Goal: Task Accomplishment & Management: Use online tool/utility

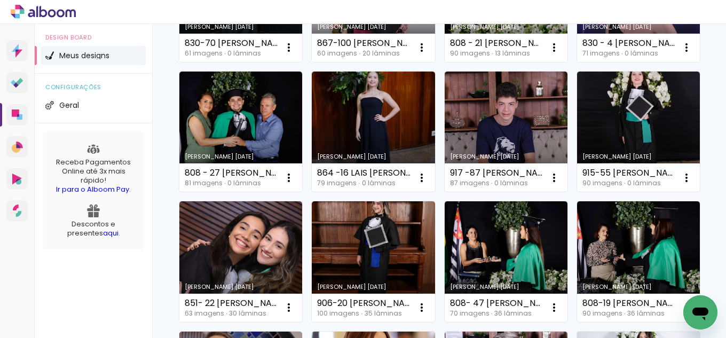
scroll to position [214, 0]
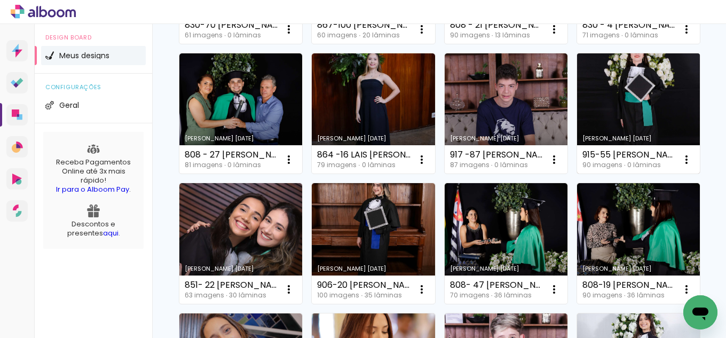
click at [577, 174] on link "Criado em [DATE]" at bounding box center [638, 113] width 123 height 121
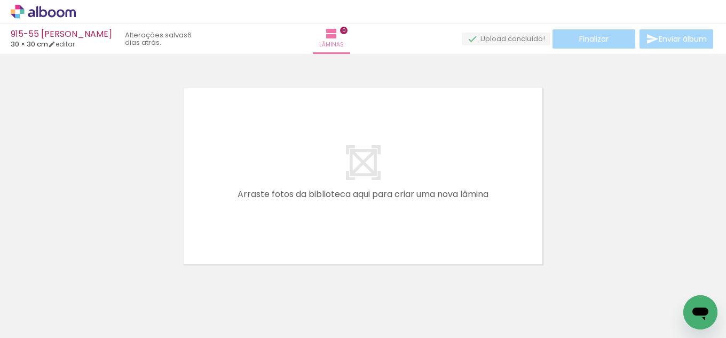
click at [47, 304] on input "Todas as fotos" at bounding box center [30, 305] width 41 height 9
click at [0, 0] on slot "Não utilizadas" at bounding box center [0, 0] width 0 height 0
type input "Não utilizadas"
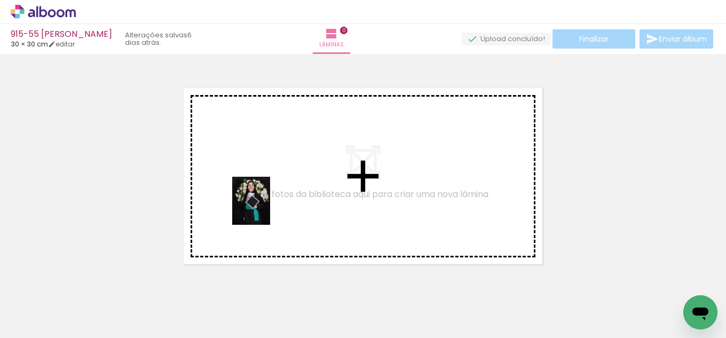
drag, startPoint x: 152, startPoint y: 299, endPoint x: 270, endPoint y: 206, distance: 149.8
click at [270, 206] on quentale-workspace at bounding box center [363, 169] width 726 height 338
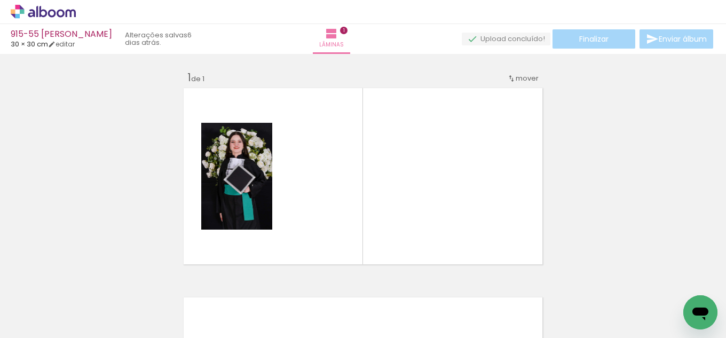
scroll to position [14, 0]
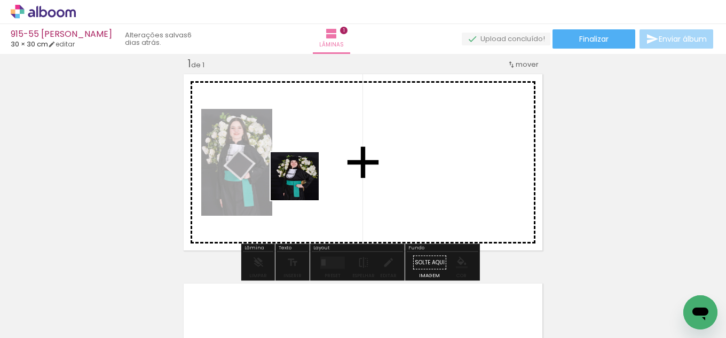
drag, startPoint x: 285, startPoint y: 304, endPoint x: 308, endPoint y: 168, distance: 138.0
click at [308, 168] on quentale-workspace at bounding box center [363, 169] width 726 height 338
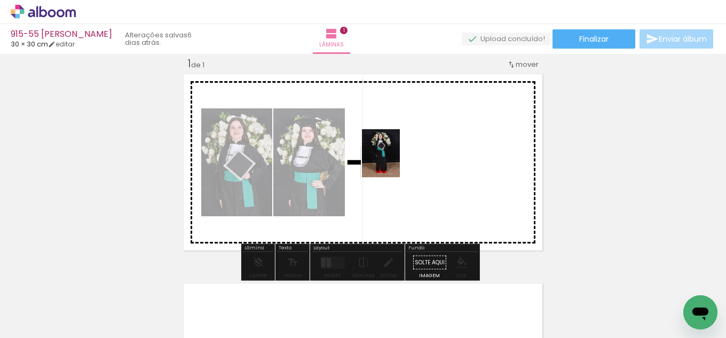
drag, startPoint x: 128, startPoint y: 286, endPoint x: 394, endPoint y: 161, distance: 293.7
click at [394, 161] on quentale-workspace at bounding box center [363, 169] width 726 height 338
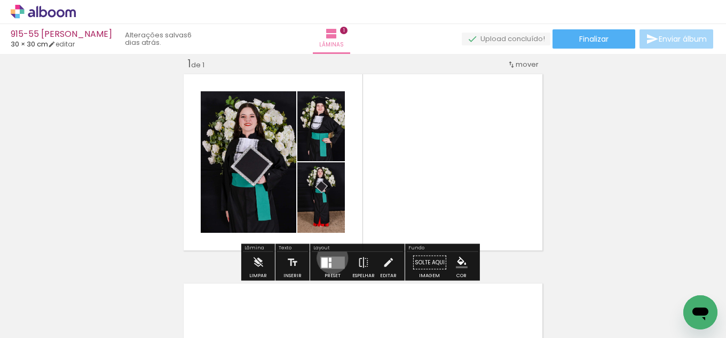
click at [330, 258] on quentale-layouter at bounding box center [332, 262] width 25 height 12
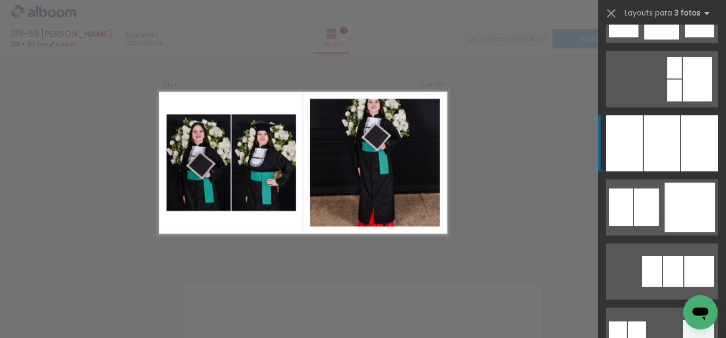
scroll to position [961, 0]
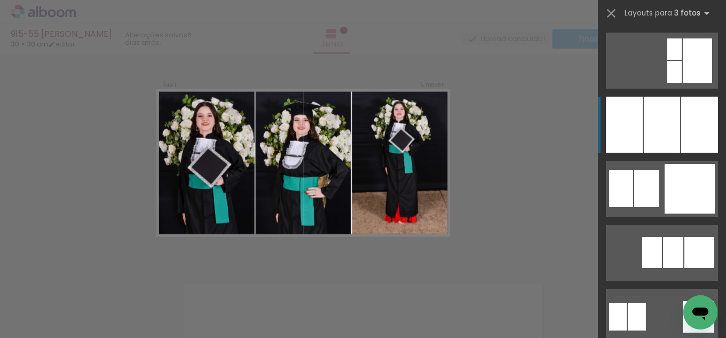
click at [666, 109] on div at bounding box center [662, 125] width 36 height 56
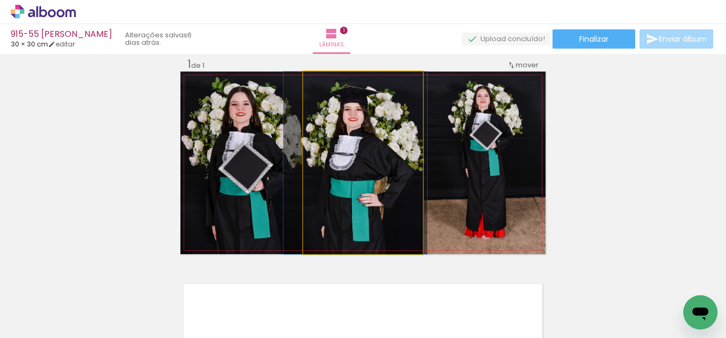
drag, startPoint x: 341, startPoint y: 177, endPoint x: 333, endPoint y: 180, distance: 7.9
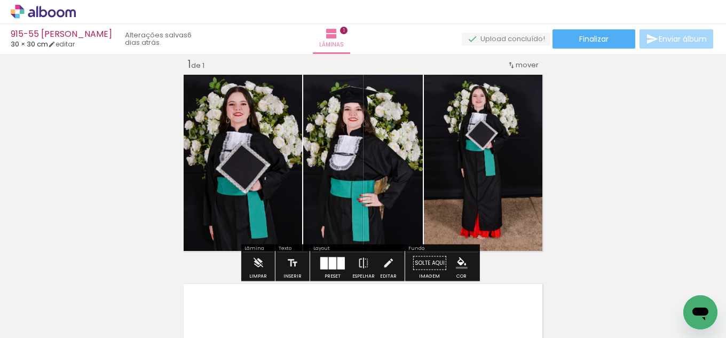
click at [457, 263] on iron-icon "color picker" at bounding box center [462, 263] width 12 height 12
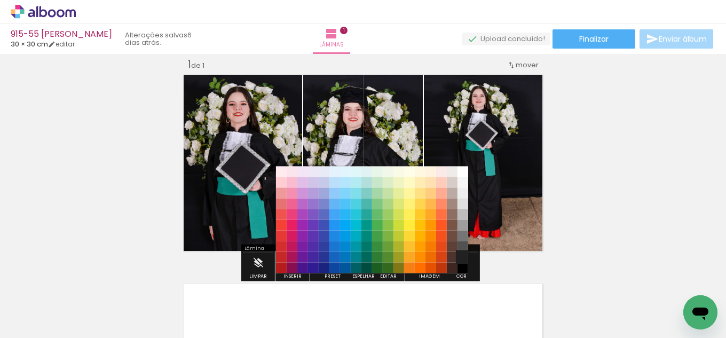
click at [465, 254] on paper-item "#212121" at bounding box center [463, 257] width 11 height 11
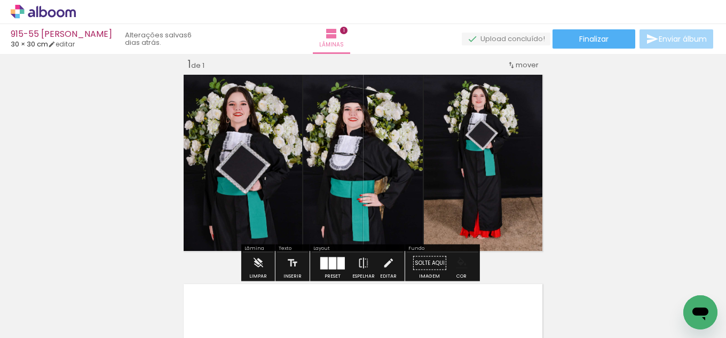
click at [463, 254] on paper-menu-button "#ffebee #ffcdd2 #ef9a9a #e57373 #ef5350 #f44336 #e53935 #d32f2f #c62828 #b71c1c…" at bounding box center [462, 263] width 20 height 20
click at [456, 263] on iron-icon "color picker" at bounding box center [462, 263] width 12 height 12
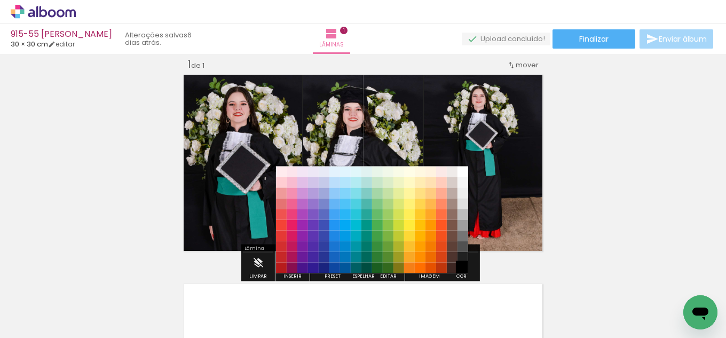
click at [463, 265] on paper-item "#000000" at bounding box center [463, 268] width 11 height 11
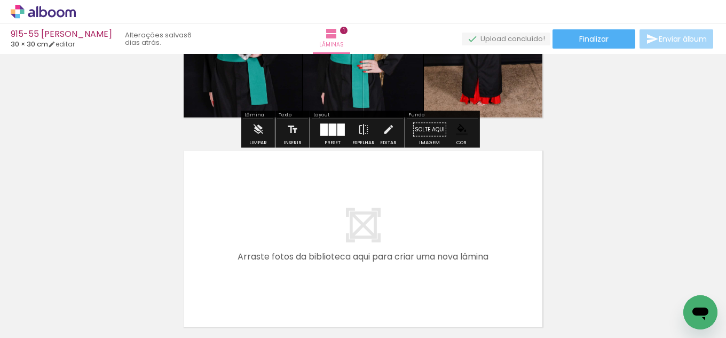
scroll to position [174, 0]
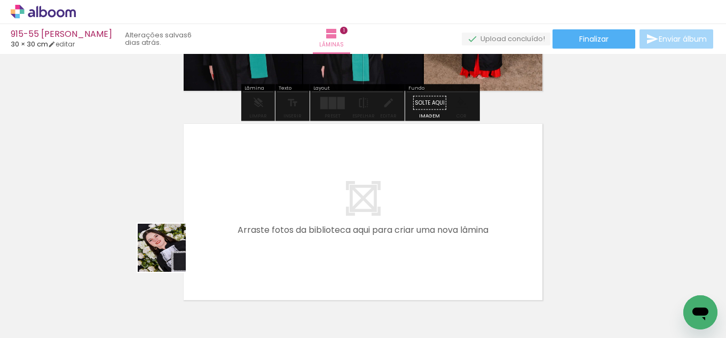
drag, startPoint x: 106, startPoint y: 304, endPoint x: 247, endPoint y: 217, distance: 165.4
click at [247, 217] on quentale-workspace at bounding box center [363, 169] width 726 height 338
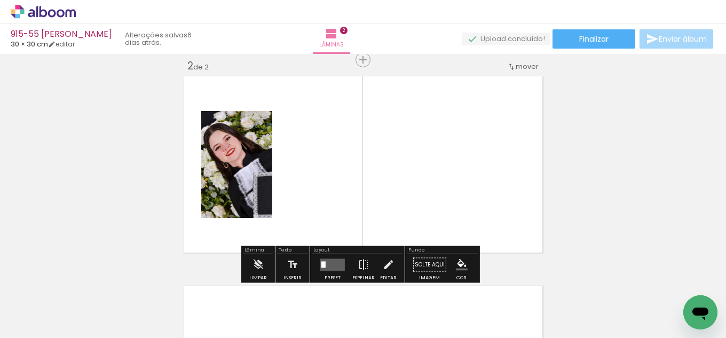
scroll to position [223, 0]
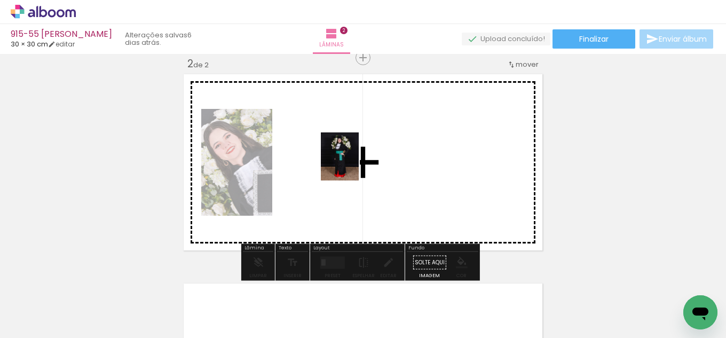
drag, startPoint x: 108, startPoint y: 308, endPoint x: 353, endPoint y: 165, distance: 283.7
click at [353, 165] on quentale-workspace at bounding box center [363, 169] width 726 height 338
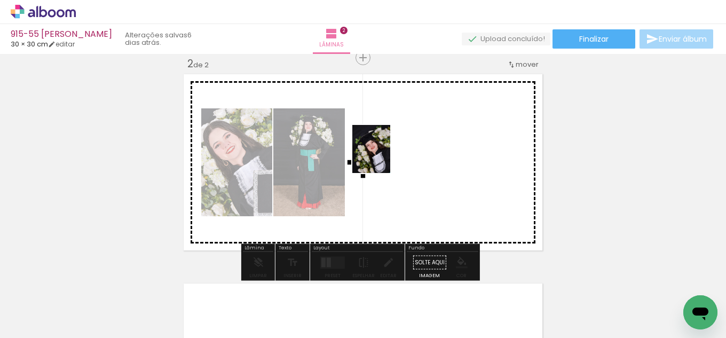
drag, startPoint x: 96, startPoint y: 306, endPoint x: 330, endPoint y: 241, distance: 242.8
click at [397, 149] on quentale-workspace at bounding box center [363, 169] width 726 height 338
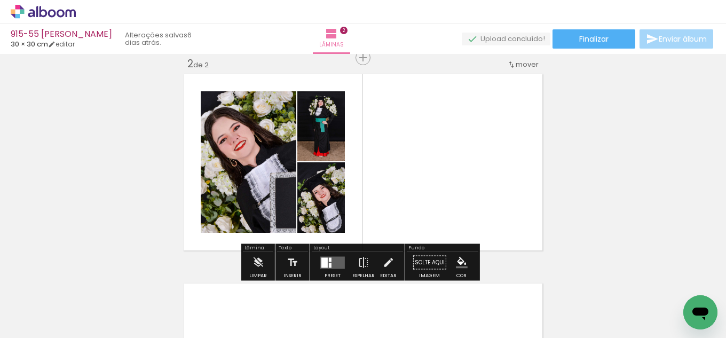
drag, startPoint x: 318, startPoint y: 264, endPoint x: 469, endPoint y: 261, distance: 151.7
click at [320, 264] on quentale-layouter at bounding box center [332, 262] width 25 height 12
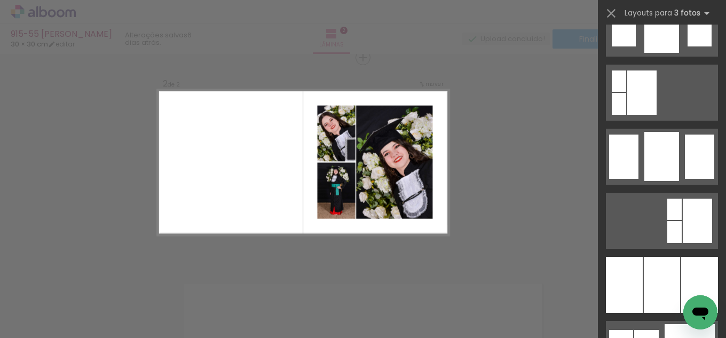
scroll to position [855, 0]
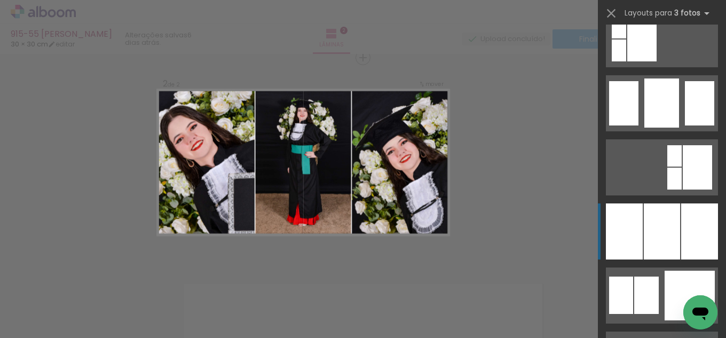
click at [662, 227] on div at bounding box center [662, 231] width 36 height 56
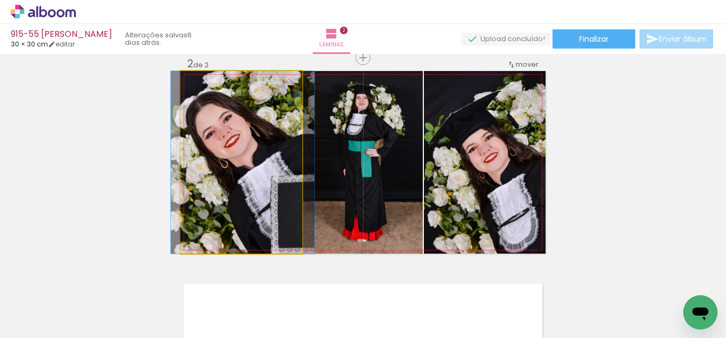
drag, startPoint x: 199, startPoint y: 167, endPoint x: 207, endPoint y: 179, distance: 15.0
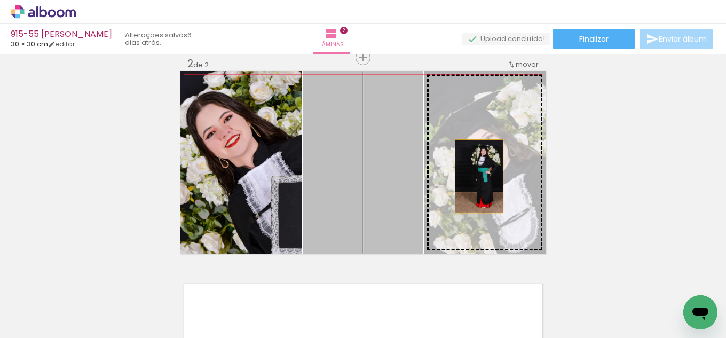
drag, startPoint x: 384, startPoint y: 175, endPoint x: 475, endPoint y: 176, distance: 91.3
click at [0, 0] on slot at bounding box center [0, 0] width 0 height 0
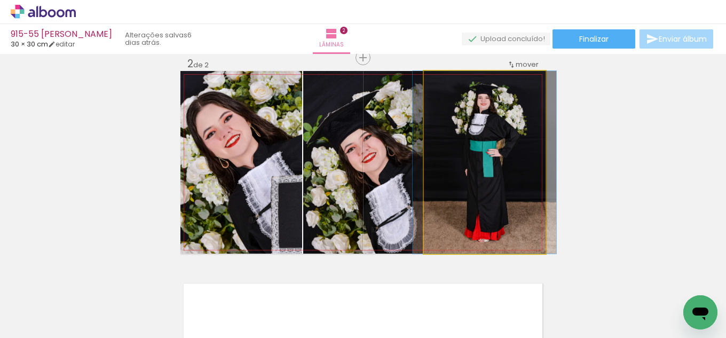
click at [451, 189] on quentale-photo at bounding box center [485, 162] width 122 height 183
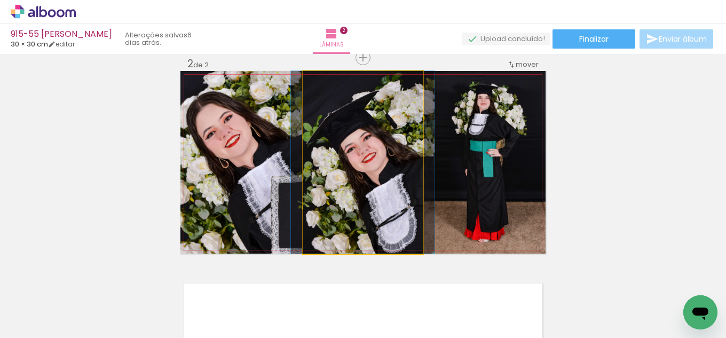
click at [396, 188] on quentale-photo at bounding box center [363, 162] width 120 height 183
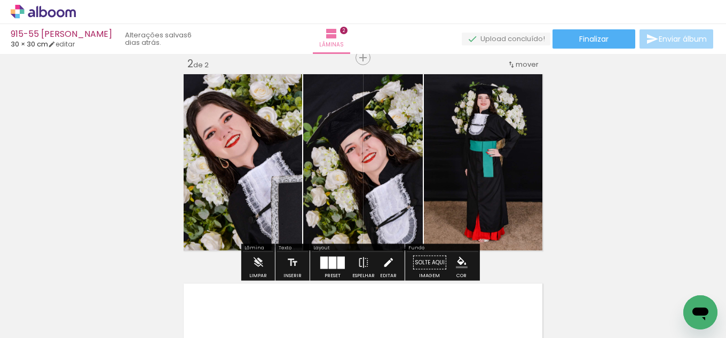
click at [383, 261] on iron-icon at bounding box center [388, 262] width 12 height 21
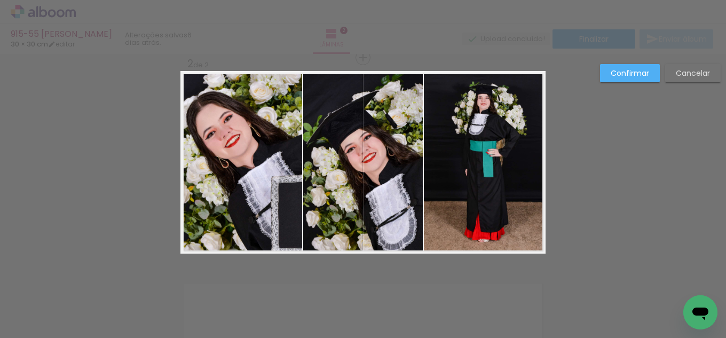
click at [457, 199] on quentale-photo at bounding box center [485, 162] width 122 height 183
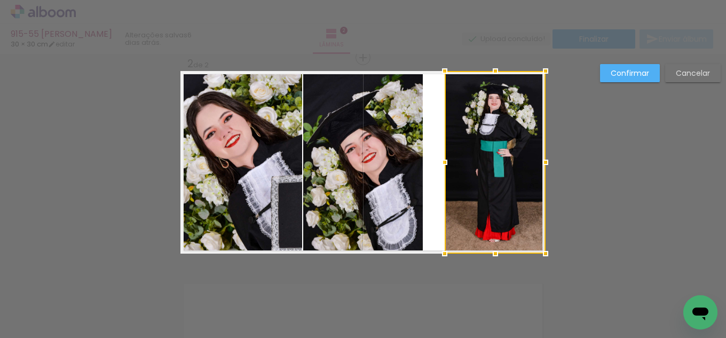
drag, startPoint x: 422, startPoint y: 161, endPoint x: 443, endPoint y: 156, distance: 21.3
click at [443, 156] on div at bounding box center [444, 162] width 21 height 21
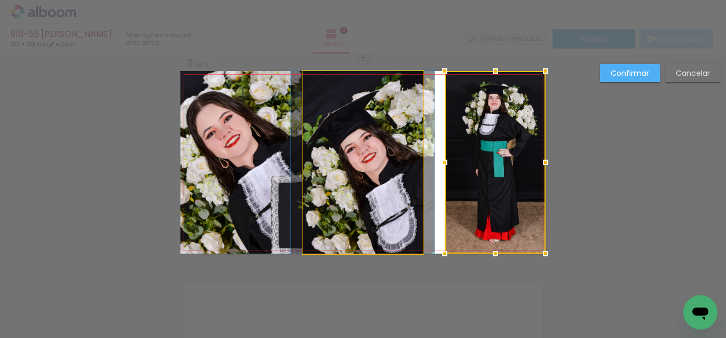
drag, startPoint x: 389, startPoint y: 168, endPoint x: 402, endPoint y: 168, distance: 13.4
click at [391, 168] on quentale-photo at bounding box center [363, 162] width 120 height 183
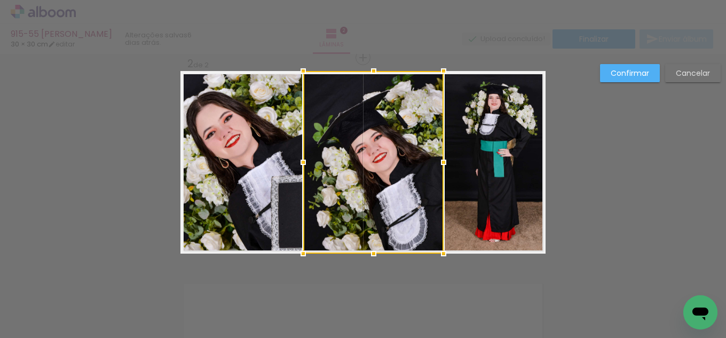
drag, startPoint x: 428, startPoint y: 163, endPoint x: 449, endPoint y: 158, distance: 21.6
click at [449, 158] on div at bounding box center [443, 162] width 21 height 21
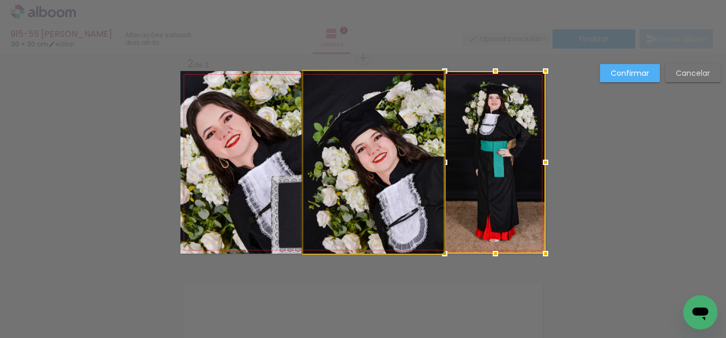
click at [315, 154] on quentale-photo at bounding box center [373, 162] width 140 height 183
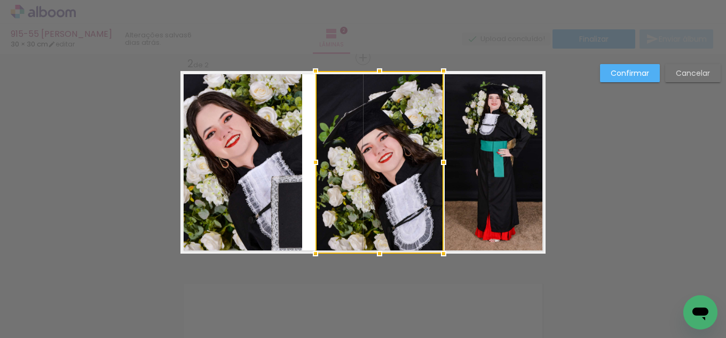
drag, startPoint x: 301, startPoint y: 165, endPoint x: 315, endPoint y: 161, distance: 14.0
click at [315, 161] on div at bounding box center [315, 162] width 21 height 21
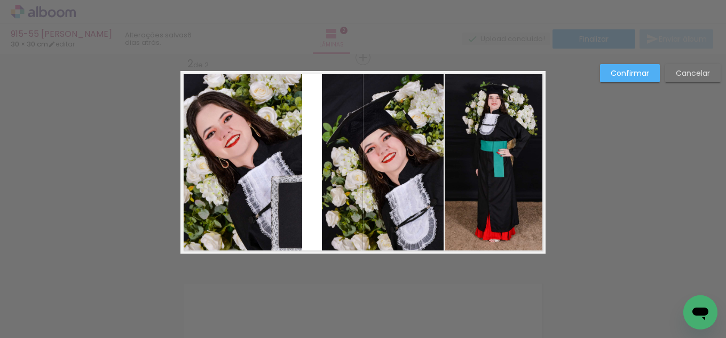
click at [275, 162] on quentale-photo at bounding box center [242, 162] width 122 height 183
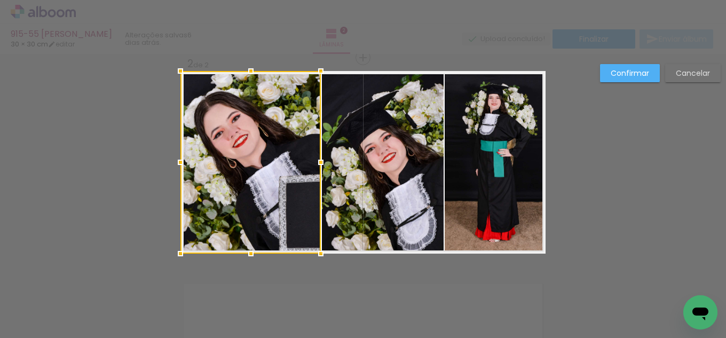
drag, startPoint x: 300, startPoint y: 160, endPoint x: 324, endPoint y: 155, distance: 24.5
click at [324, 155] on div at bounding box center [320, 162] width 21 height 21
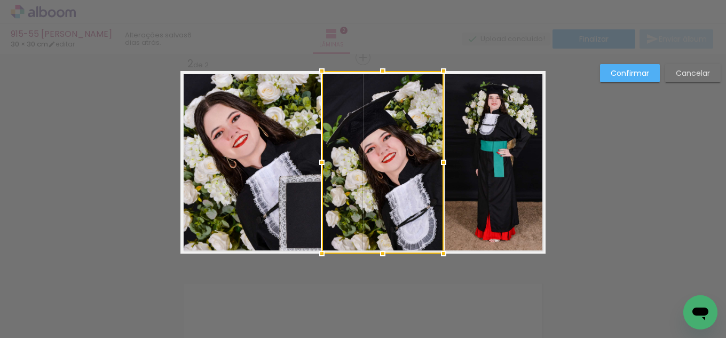
click at [0, 0] on slot "Confirmar" at bounding box center [0, 0] width 0 height 0
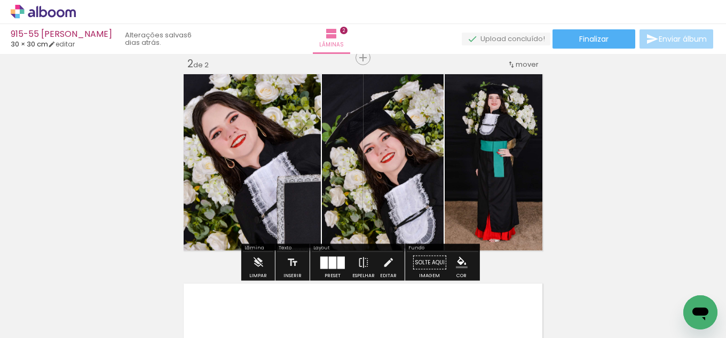
click at [452, 258] on paper-menu-button "#ffebee #ffcdd2 #ef9a9a #e57373 #ef5350 #f44336 #e53935 #d32f2f #c62828 #b71c1c…" at bounding box center [462, 263] width 20 height 20
click at [452, 260] on paper-menu-button "#ffebee #ffcdd2 #ef9a9a #e57373 #ef5350 #f44336 #e53935 #d32f2f #c62828 #b71c1c…" at bounding box center [462, 263] width 20 height 20
drag, startPoint x: 452, startPoint y: 262, endPoint x: 459, endPoint y: 257, distance: 8.9
click at [453, 262] on paper-menu-button "#ffebee #ffcdd2 #ef9a9a #e57373 #ef5350 #f44336 #e53935 #d32f2f #c62828 #b71c1c…" at bounding box center [462, 263] width 20 height 20
click at [456, 260] on iron-icon "color picker" at bounding box center [462, 263] width 12 height 12
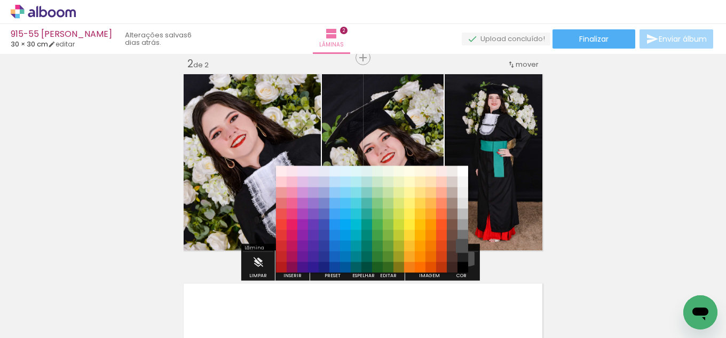
click at [464, 249] on paper-item "#515151" at bounding box center [463, 246] width 11 height 11
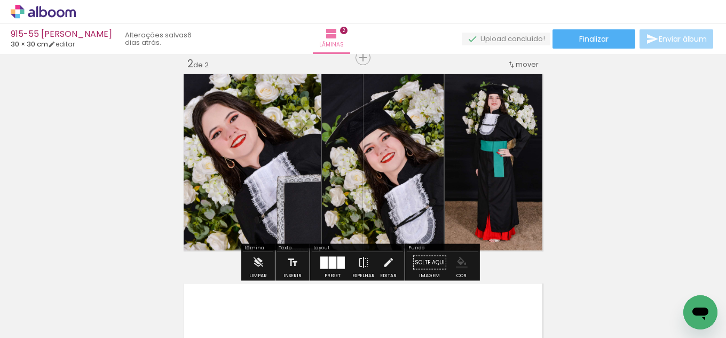
click at [460, 262] on iron-icon "color picker" at bounding box center [462, 263] width 12 height 12
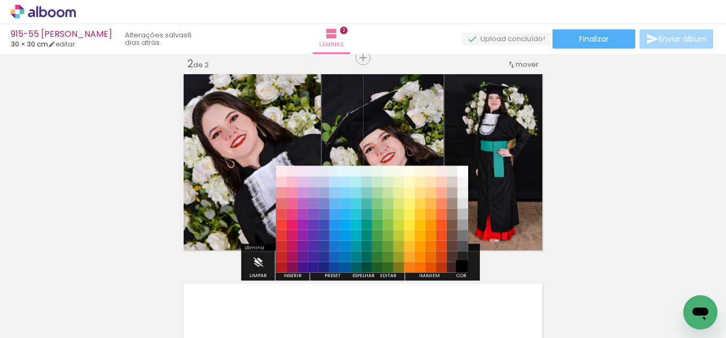
click at [461, 265] on paper-item "#000000" at bounding box center [463, 267] width 11 height 11
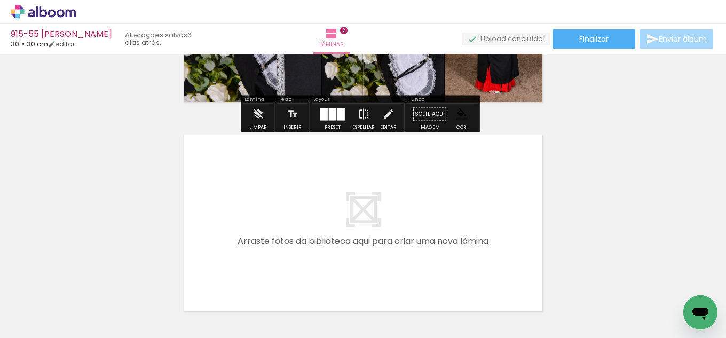
scroll to position [383, 0]
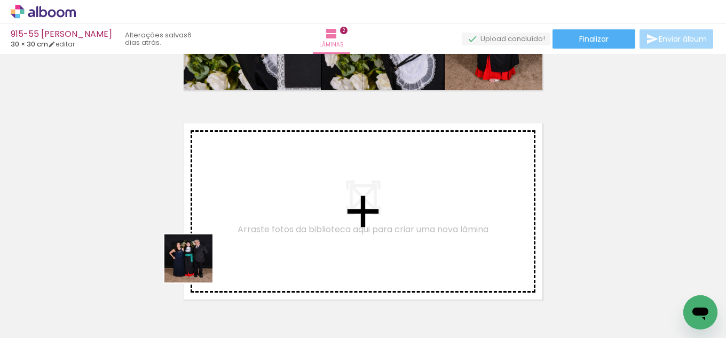
drag, startPoint x: 114, startPoint y: 306, endPoint x: 280, endPoint y: 239, distance: 179.2
click at [280, 239] on quentale-workspace at bounding box center [363, 169] width 726 height 338
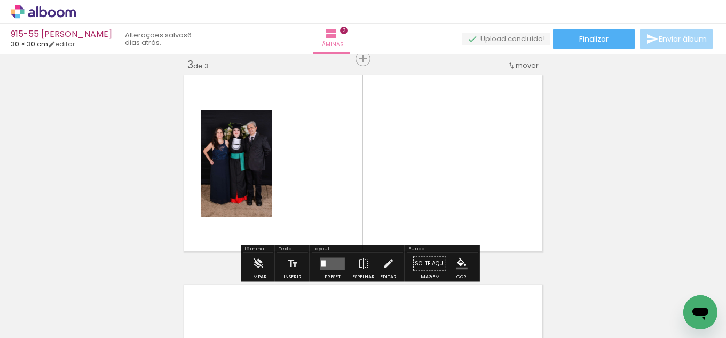
scroll to position [433, 0]
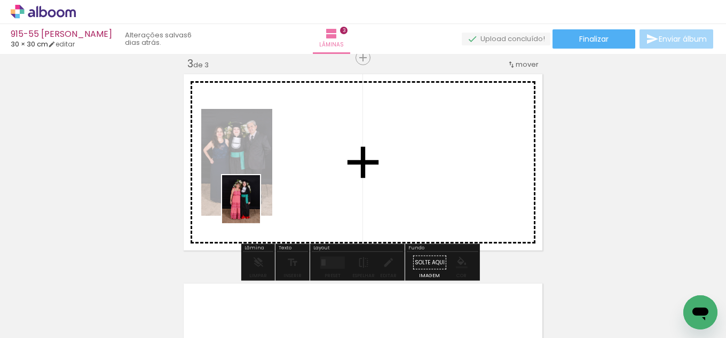
drag, startPoint x: 181, startPoint y: 292, endPoint x: 258, endPoint y: 201, distance: 119.7
click at [258, 201] on quentale-workspace at bounding box center [363, 169] width 726 height 338
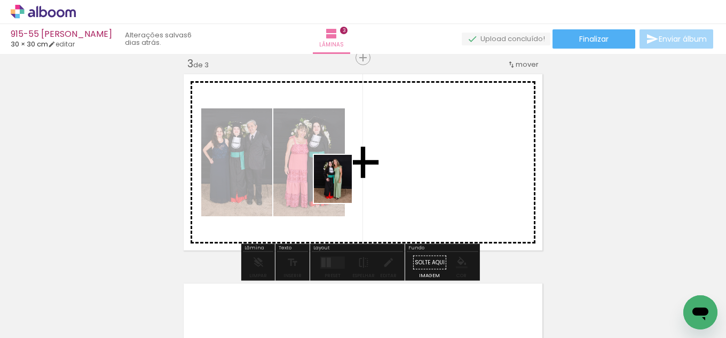
drag, startPoint x: 184, startPoint y: 301, endPoint x: 346, endPoint y: 187, distance: 198.3
click at [346, 187] on quentale-workspace at bounding box center [363, 169] width 726 height 338
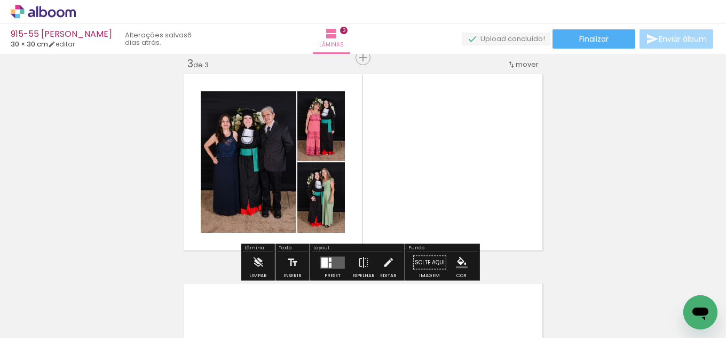
click at [330, 256] on quentale-layouter at bounding box center [332, 262] width 25 height 12
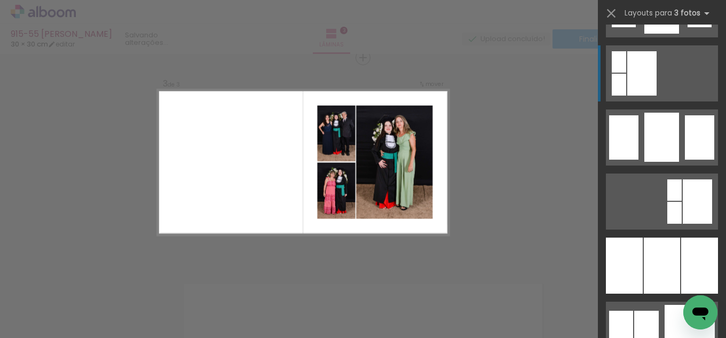
scroll to position [855, 0]
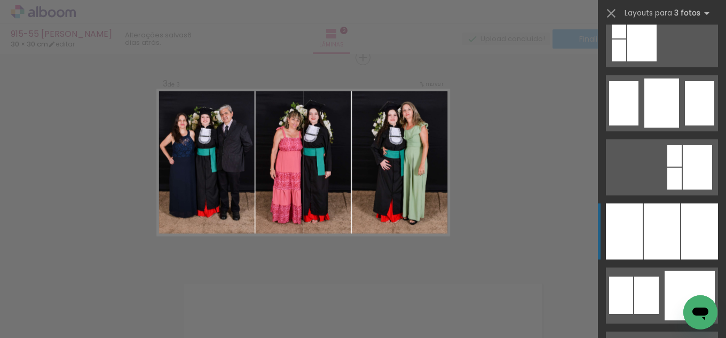
click at [659, 241] on div at bounding box center [662, 231] width 36 height 56
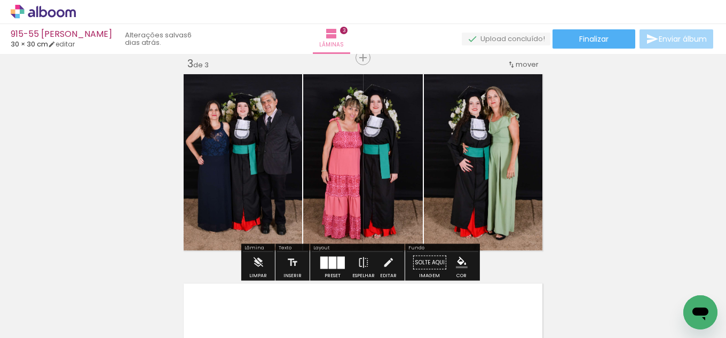
click at [456, 259] on iron-icon "color picker" at bounding box center [462, 263] width 12 height 12
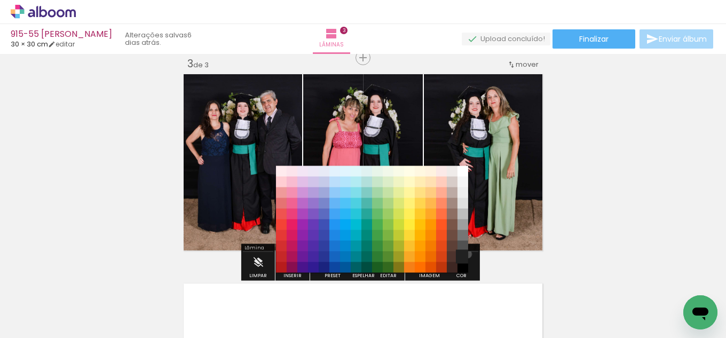
click at [464, 254] on paper-item "#212121" at bounding box center [463, 257] width 11 height 11
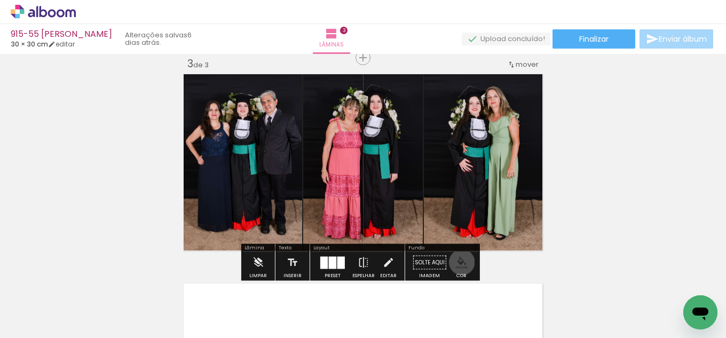
click at [459, 262] on iron-icon "color picker" at bounding box center [462, 263] width 12 height 12
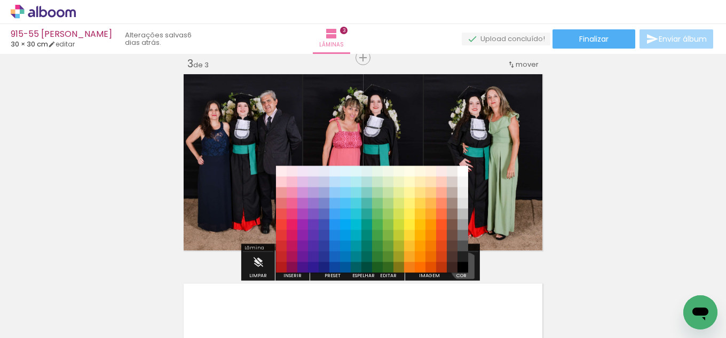
click at [461, 267] on paper-item "#000000" at bounding box center [463, 267] width 11 height 11
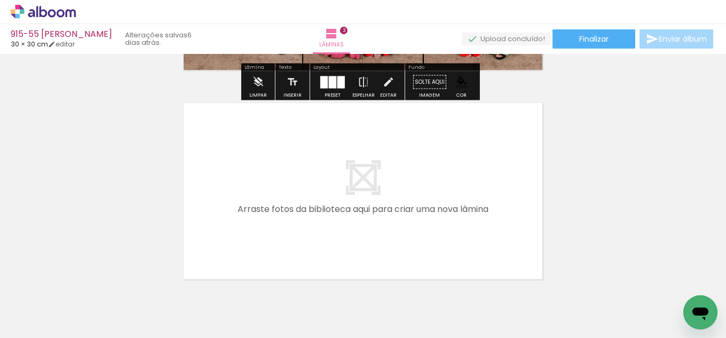
scroll to position [646, 0]
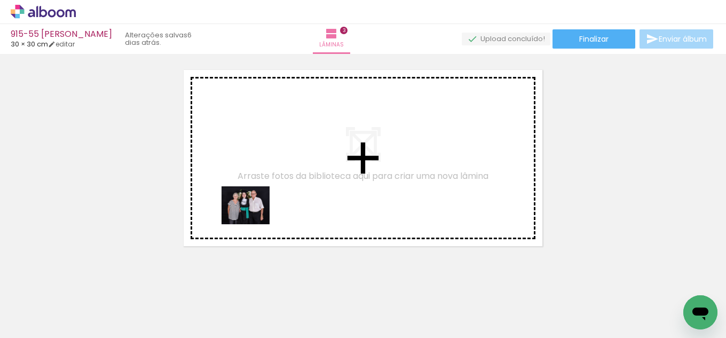
drag, startPoint x: 99, startPoint y: 301, endPoint x: 220, endPoint y: 281, distance: 122.9
click at [262, 202] on quentale-workspace at bounding box center [363, 169] width 726 height 338
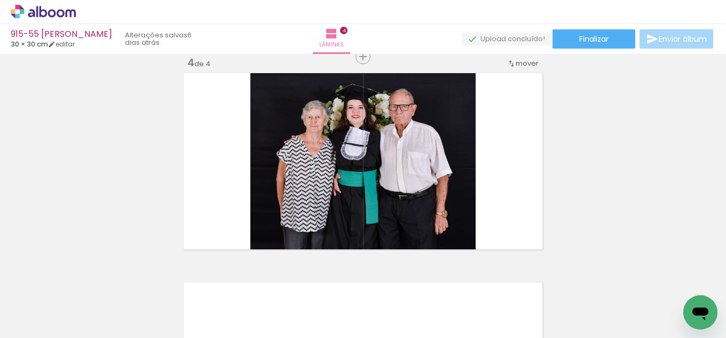
scroll to position [642, 0]
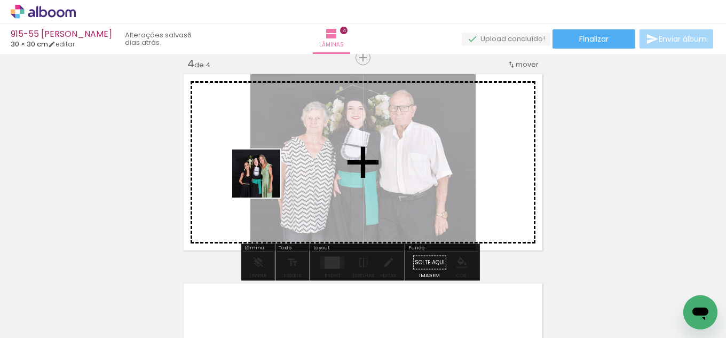
drag, startPoint x: 176, startPoint y: 310, endPoint x: 310, endPoint y: 226, distance: 158.4
click at [295, 154] on quentale-workspace at bounding box center [363, 169] width 726 height 338
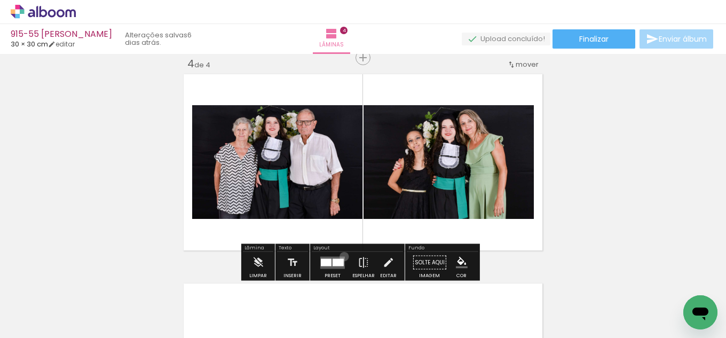
click at [342, 256] on quentale-layouter at bounding box center [332, 262] width 25 height 12
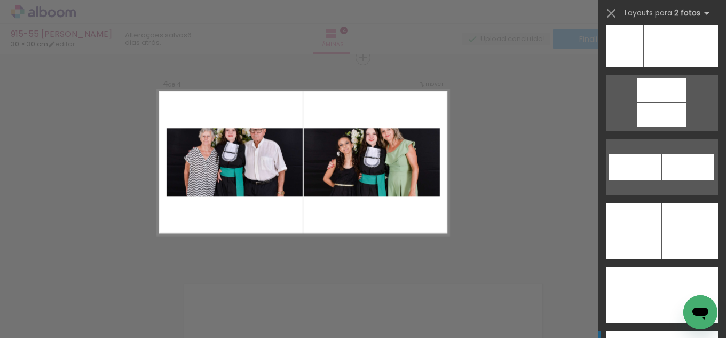
scroll to position [4705, 0]
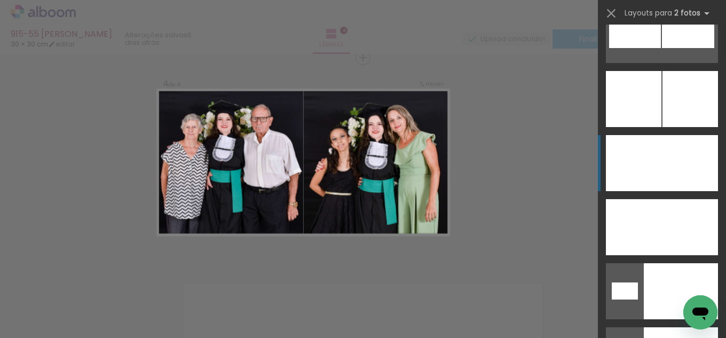
click at [675, 127] on div at bounding box center [691, 99] width 56 height 56
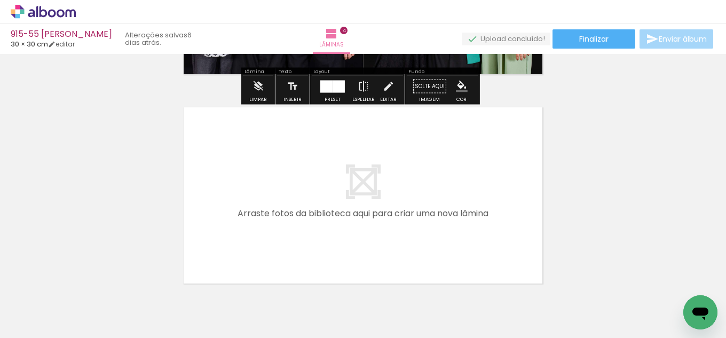
scroll to position [856, 0]
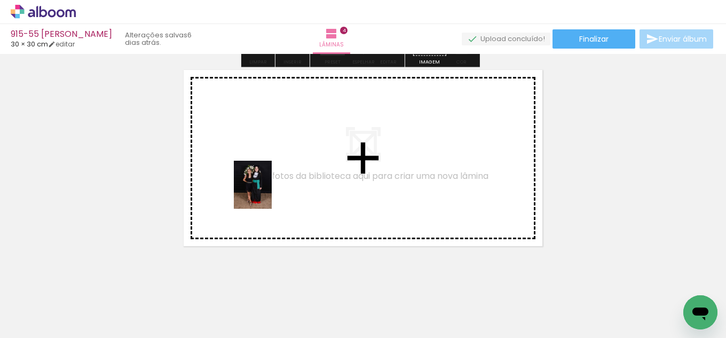
drag, startPoint x: 107, startPoint y: 304, endPoint x: 267, endPoint y: 192, distance: 194.8
click at [267, 192] on quentale-workspace at bounding box center [363, 169] width 726 height 338
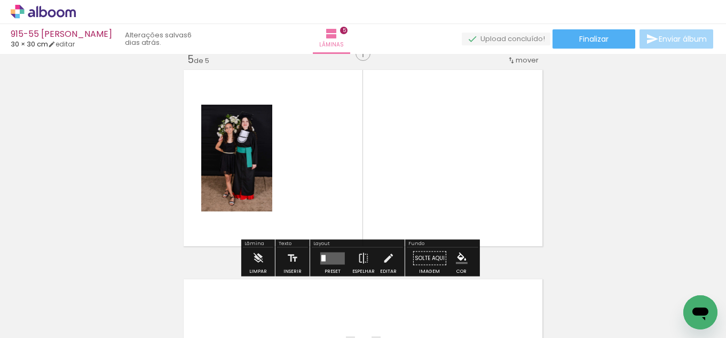
scroll to position [851, 0]
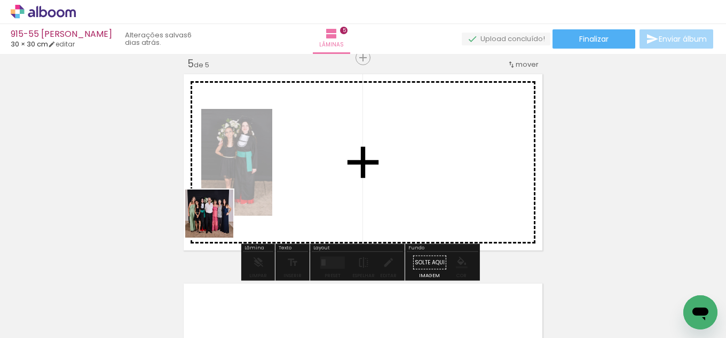
drag, startPoint x: 124, startPoint y: 296, endPoint x: 332, endPoint y: 235, distance: 217.2
click at [336, 168] on quentale-workspace at bounding box center [363, 169] width 726 height 338
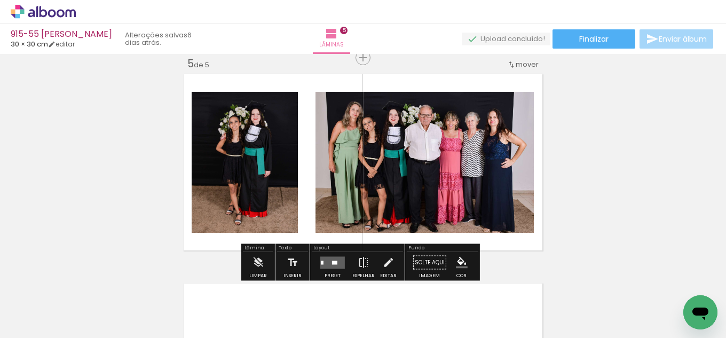
click at [322, 265] on quentale-layouter at bounding box center [332, 262] width 25 height 12
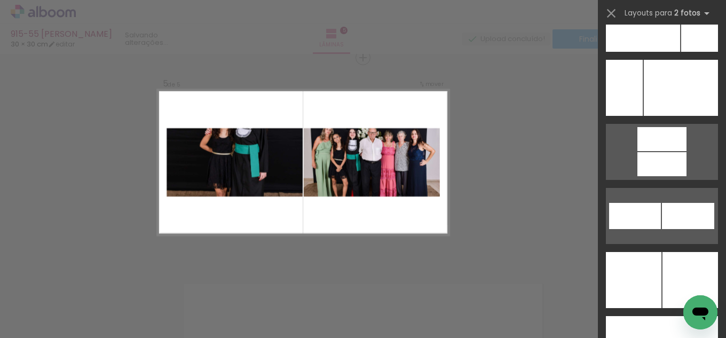
scroll to position [4716, 0]
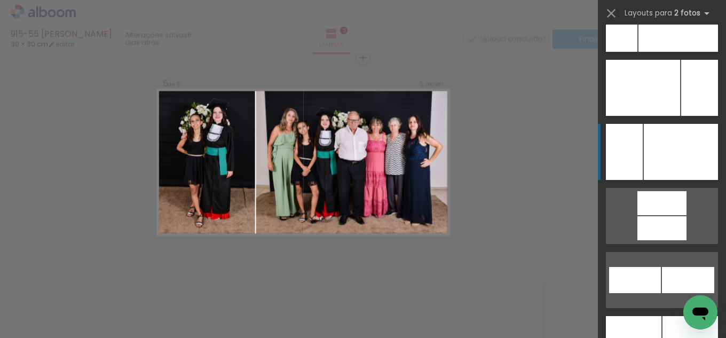
click at [672, 52] on div at bounding box center [679, 24] width 80 height 56
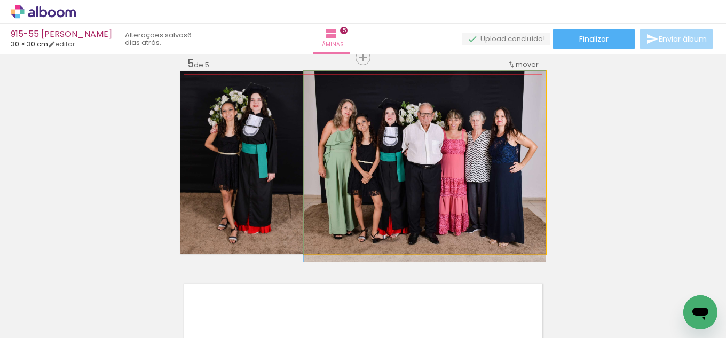
drag, startPoint x: 424, startPoint y: 181, endPoint x: 425, endPoint y: 189, distance: 7.6
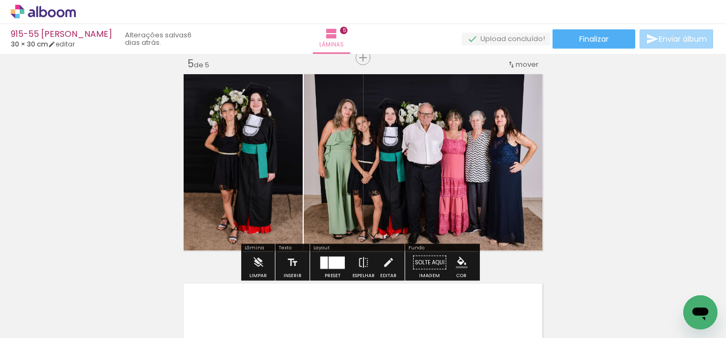
click at [457, 262] on iron-icon "color picker" at bounding box center [462, 263] width 12 height 12
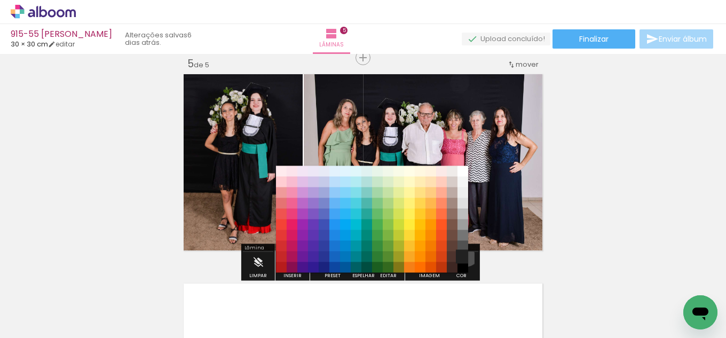
click at [462, 253] on paper-item "#212121" at bounding box center [463, 257] width 11 height 11
click at [459, 263] on iron-icon "color picker" at bounding box center [462, 263] width 12 height 12
click at [461, 265] on paper-item "#000000" at bounding box center [463, 267] width 11 height 11
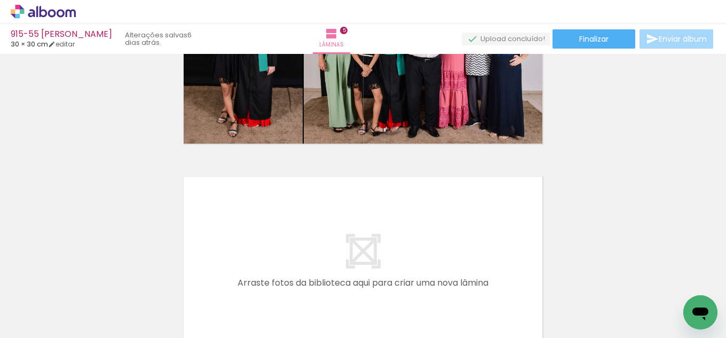
scroll to position [1012, 0]
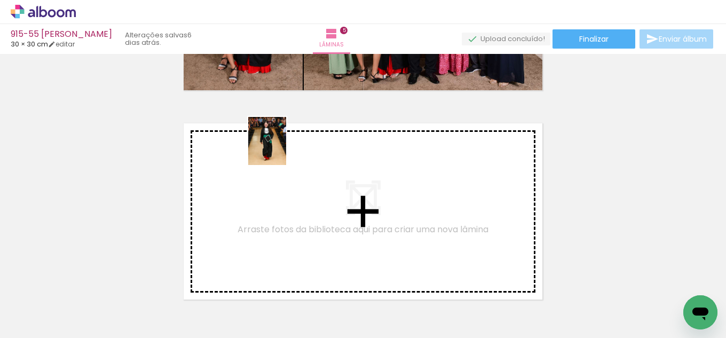
drag, startPoint x: 137, startPoint y: 285, endPoint x: 280, endPoint y: 150, distance: 196.8
click at [280, 150] on quentale-workspace at bounding box center [363, 169] width 726 height 338
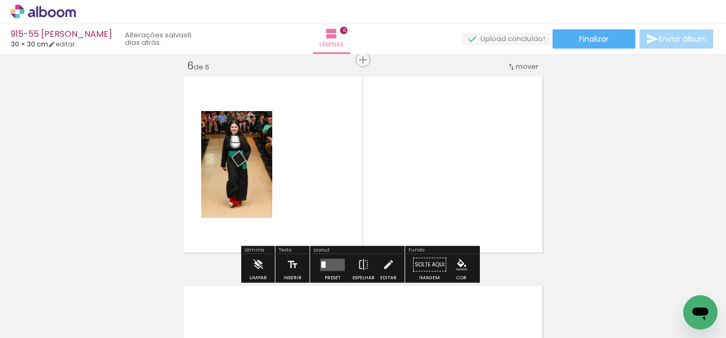
scroll to position [1061, 0]
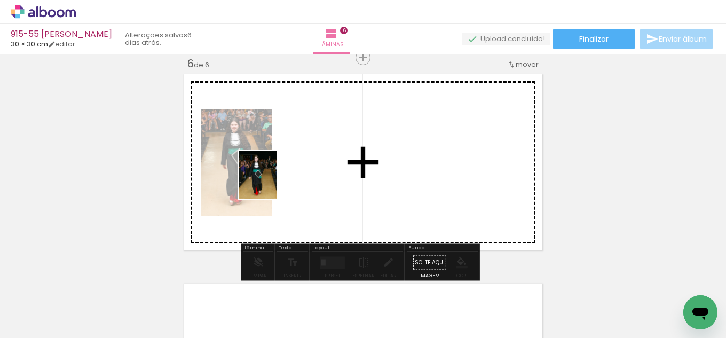
drag, startPoint x: 117, startPoint y: 294, endPoint x: 197, endPoint y: 273, distance: 82.6
click at [276, 179] on quentale-workspace at bounding box center [363, 169] width 726 height 338
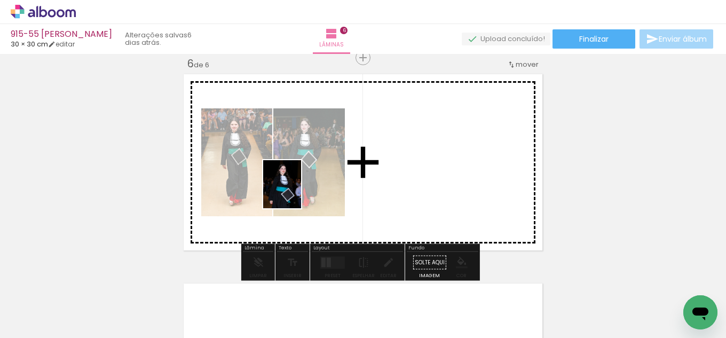
drag, startPoint x: 119, startPoint y: 294, endPoint x: 295, endPoint y: 192, distance: 203.4
click at [295, 192] on quentale-workspace at bounding box center [363, 169] width 726 height 338
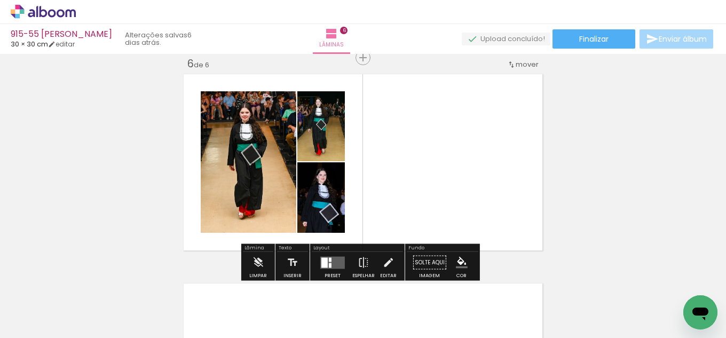
click at [325, 259] on div at bounding box center [325, 262] width 6 height 10
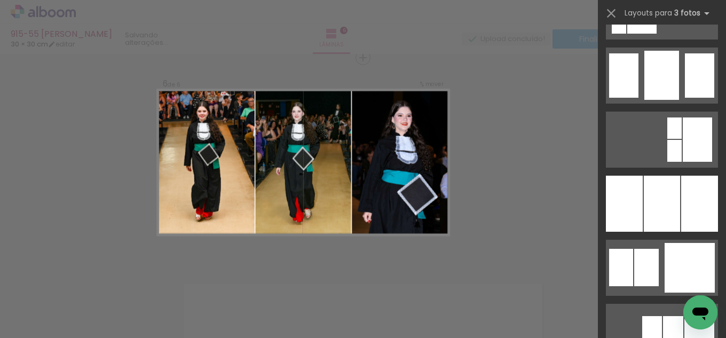
scroll to position [908, 0]
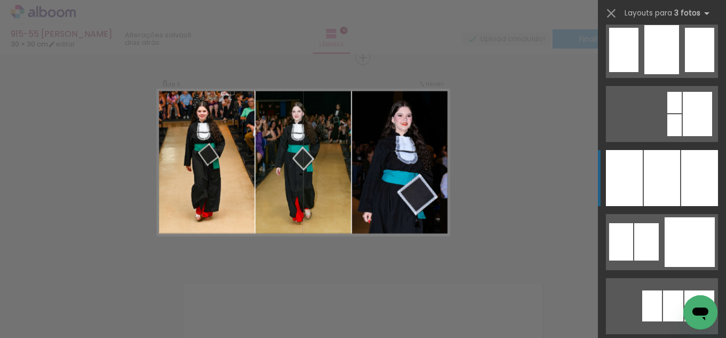
click at [675, 179] on div at bounding box center [662, 178] width 36 height 56
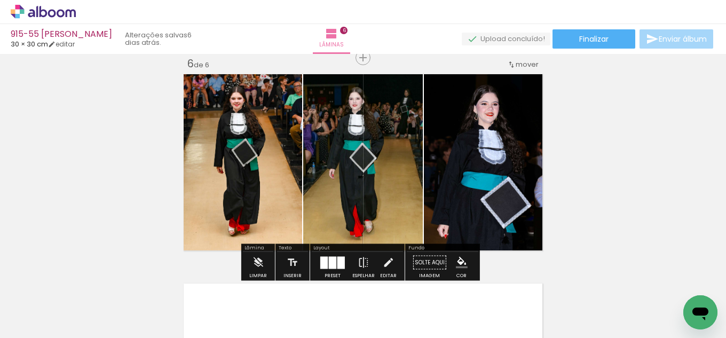
click at [456, 262] on iron-icon "color picker" at bounding box center [462, 263] width 12 height 12
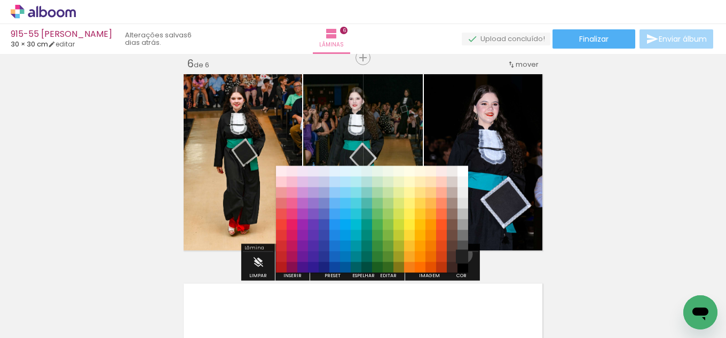
click at [459, 254] on paper-item "#212121" at bounding box center [463, 257] width 11 height 11
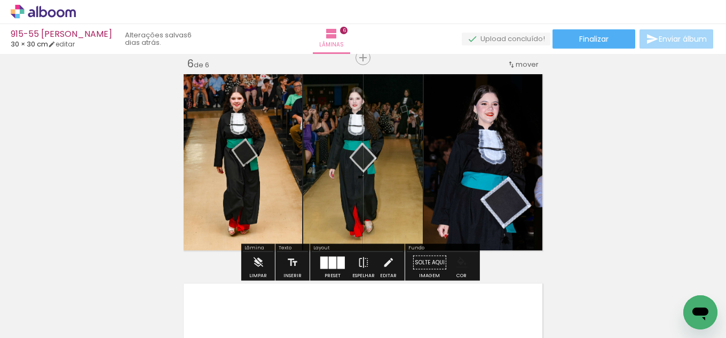
click at [457, 261] on iron-icon "color picker" at bounding box center [462, 263] width 12 height 12
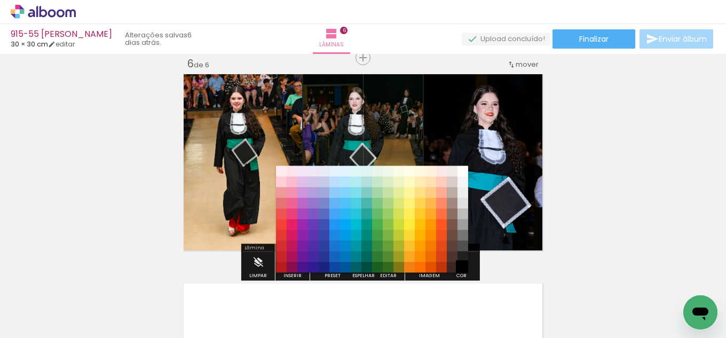
click at [463, 267] on paper-item "#000000" at bounding box center [463, 267] width 11 height 11
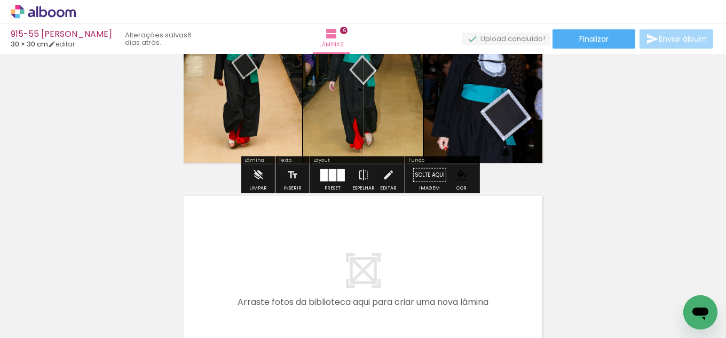
scroll to position [1221, 0]
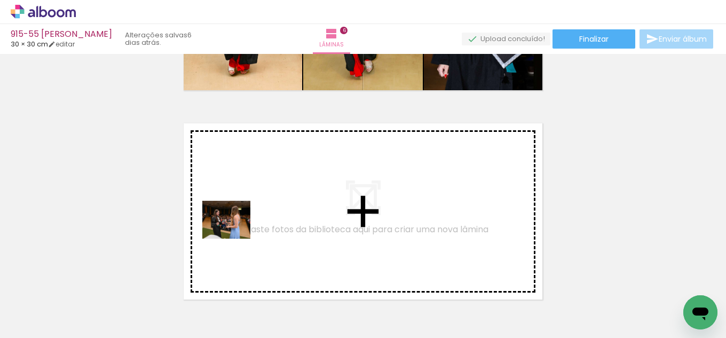
drag, startPoint x: 168, startPoint y: 289, endPoint x: 249, endPoint y: 217, distance: 107.8
click at [249, 217] on quentale-workspace at bounding box center [363, 169] width 726 height 338
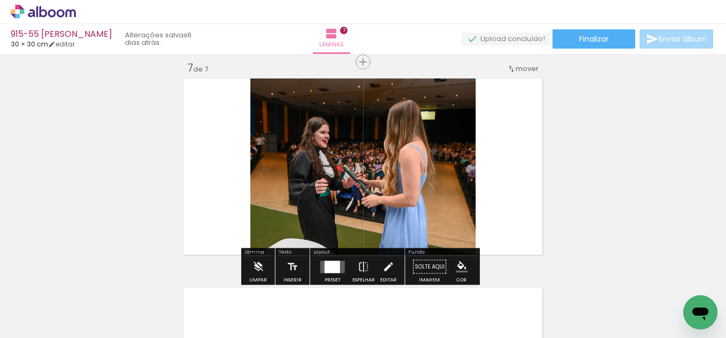
scroll to position [1270, 0]
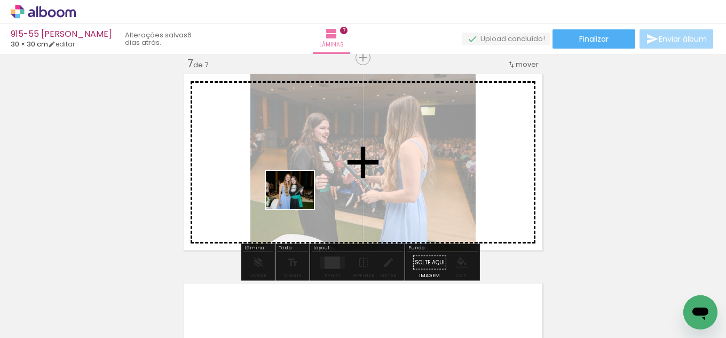
drag, startPoint x: 181, startPoint y: 303, endPoint x: 194, endPoint y: 308, distance: 14.4
click at [299, 202] on quentale-workspace at bounding box center [363, 169] width 726 height 338
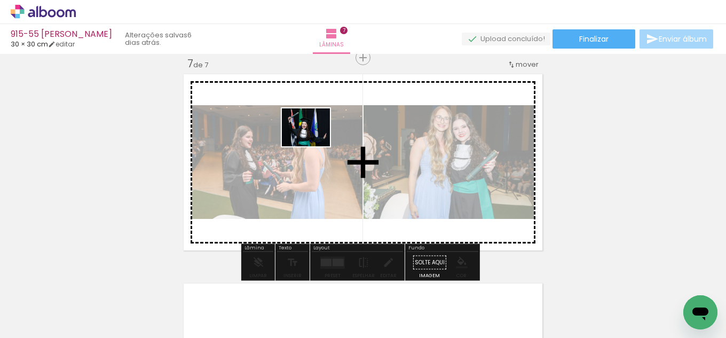
drag, startPoint x: 238, startPoint y: 287, endPoint x: 314, endPoint y: 140, distance: 165.3
click at [314, 140] on quentale-workspace at bounding box center [363, 169] width 726 height 338
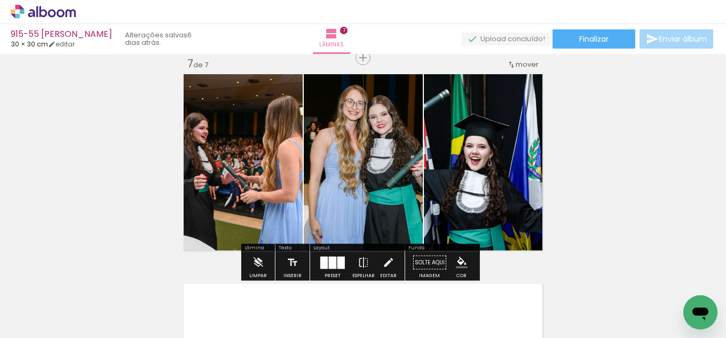
click at [321, 259] on div at bounding box center [323, 262] width 7 height 12
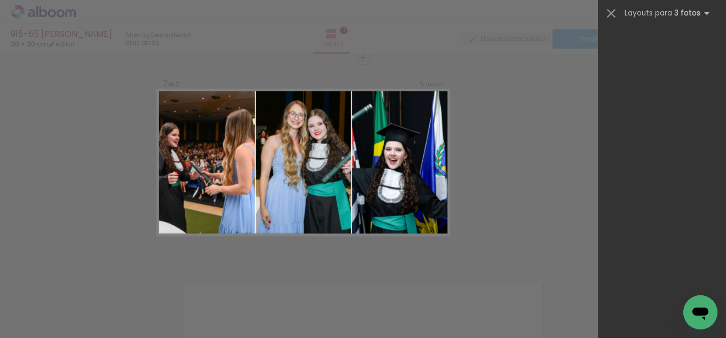
scroll to position [4366, 0]
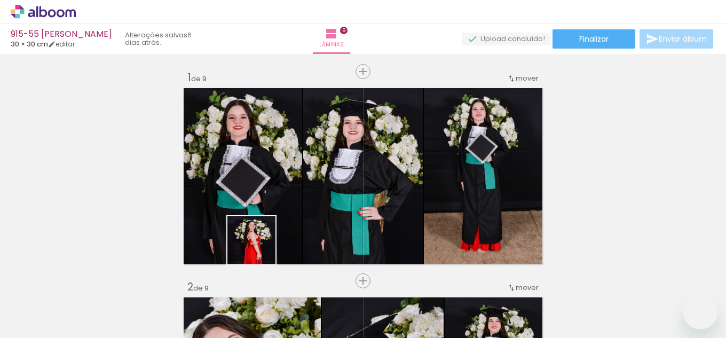
click at [394, 175] on quentale-workspace at bounding box center [363, 169] width 726 height 338
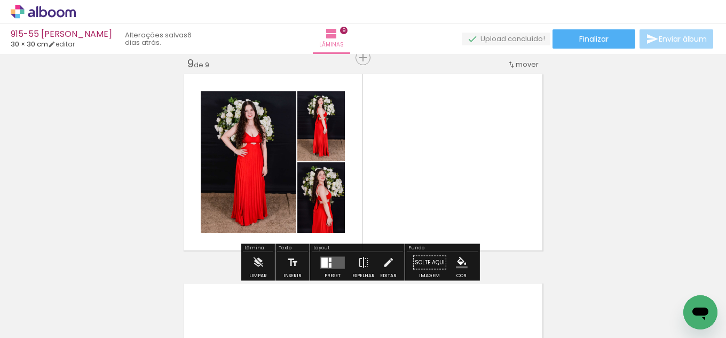
scroll to position [929, 0]
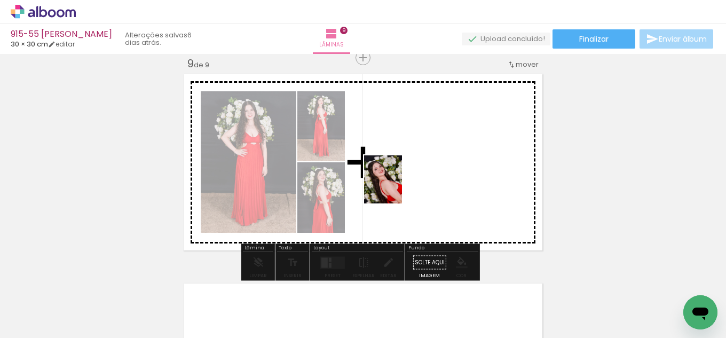
drag, startPoint x: 159, startPoint y: 311, endPoint x: 392, endPoint y: 218, distance: 251.4
click at [397, 187] on quentale-workspace at bounding box center [363, 169] width 726 height 338
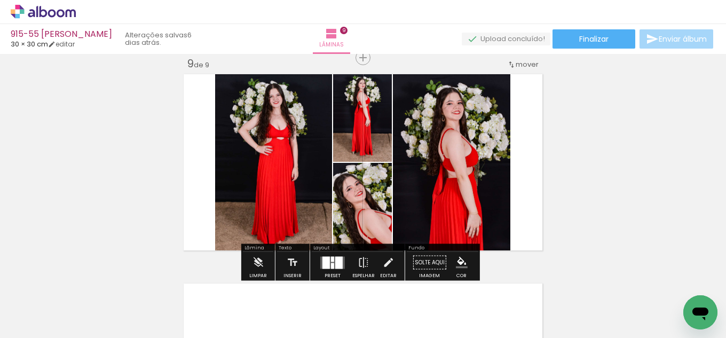
click at [319, 256] on div at bounding box center [332, 262] width 29 height 21
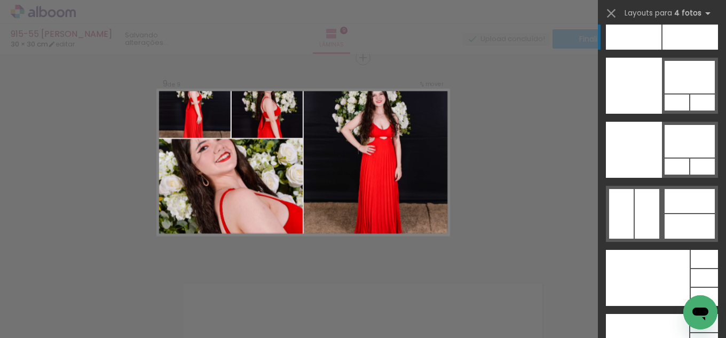
scroll to position [22576, 0]
